Goal: Task Accomplishment & Management: Manage account settings

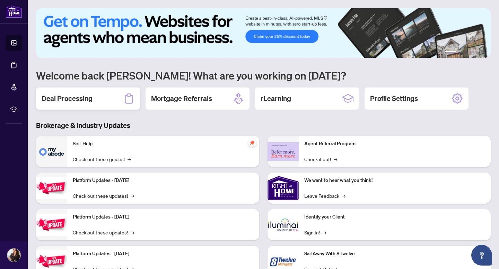
click at [84, 100] on h2 "Deal Processing" at bounding box center [67, 99] width 51 height 10
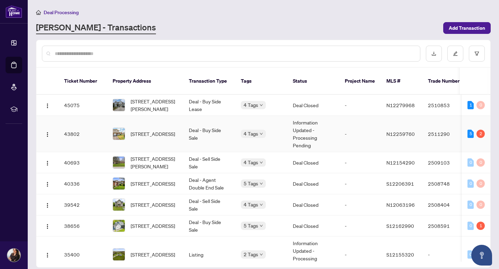
click at [187, 132] on td "Deal - Buy Side Sale" at bounding box center [209, 134] width 52 height 36
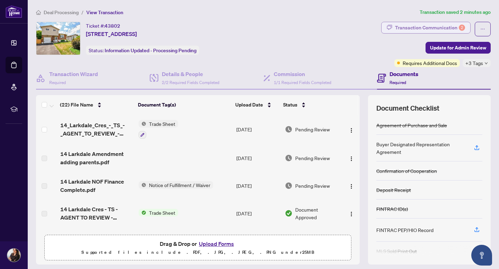
click at [446, 26] on div "Transaction Communication 2" at bounding box center [430, 27] width 70 height 11
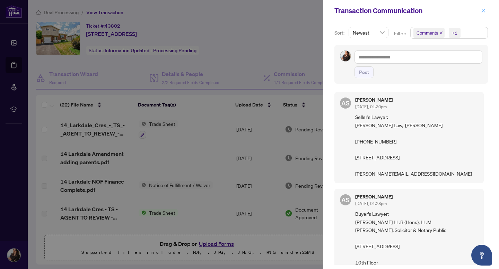
click at [481, 10] on icon "close" at bounding box center [483, 10] width 5 height 5
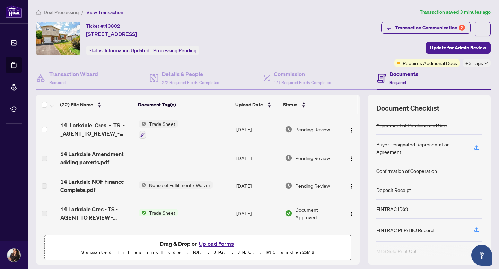
click at [481, 64] on span "+3 Tags" at bounding box center [474, 63] width 18 height 8
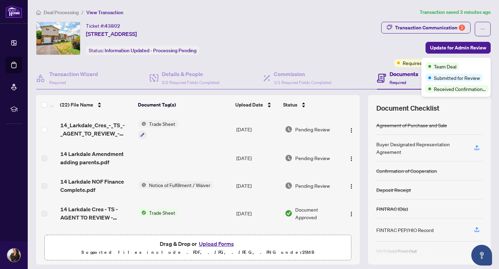
click at [363, 61] on div "Ticket #: 43802 14 LARKDALE Cres, Essa, Ontario L0M 1B0, Canada Status: Informa…" at bounding box center [207, 44] width 345 height 45
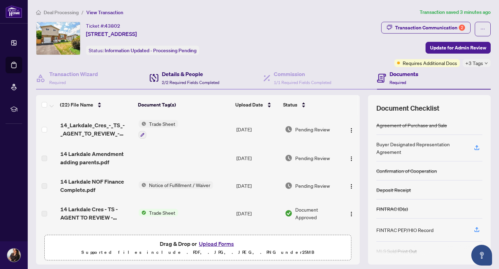
click at [190, 82] on span "2/2 Required Fields Completed" at bounding box center [190, 82] width 57 height 5
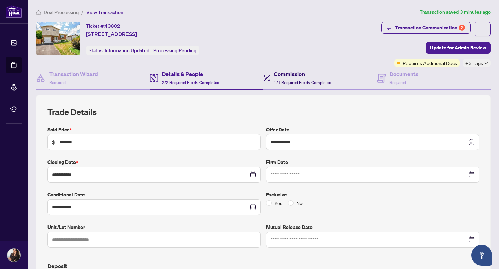
click at [286, 77] on h4 "Commission" at bounding box center [302, 74] width 57 height 8
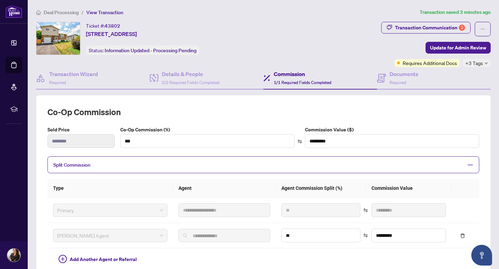
scroll to position [0, 0]
click at [400, 78] on div "Documents Required" at bounding box center [403, 78] width 29 height 16
